Goal: Find specific page/section: Find specific page/section

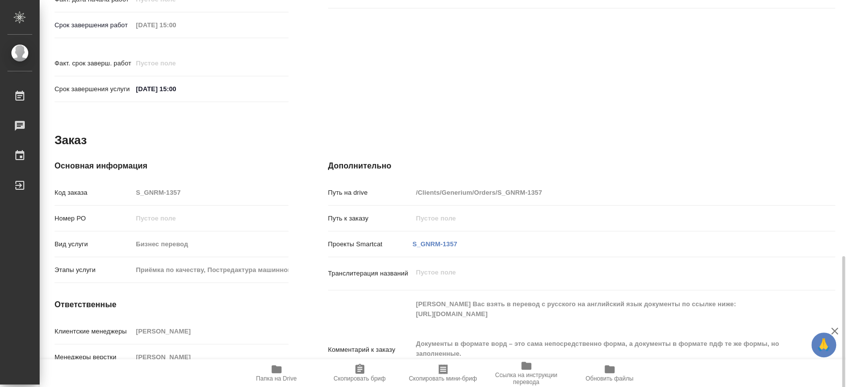
scroll to position [482, 0]
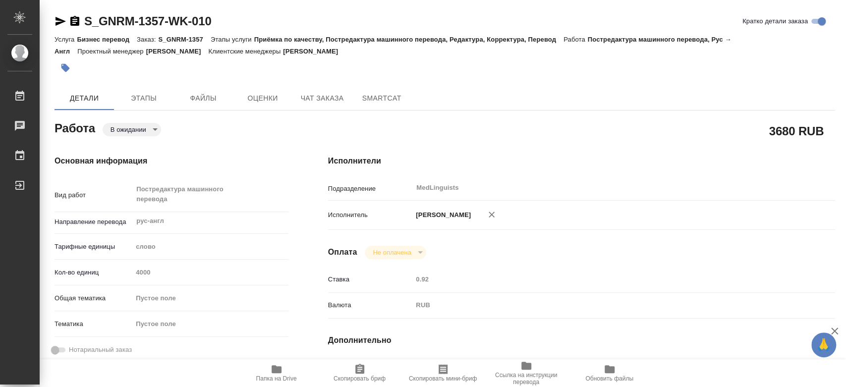
click at [436, 156] on h4 "Исполнители" at bounding box center [581, 161] width 507 height 12
